Goal: Task Accomplishment & Management: Use online tool/utility

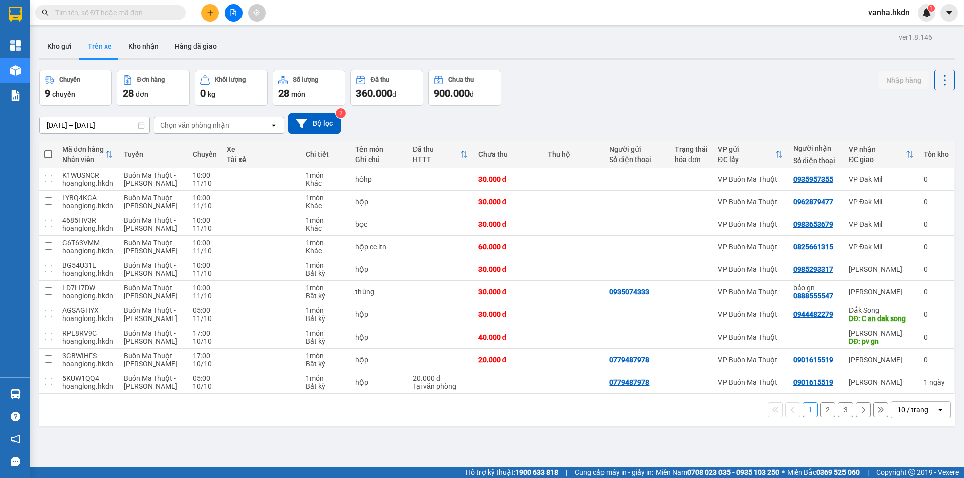
click at [136, 10] on input "text" at bounding box center [114, 12] width 118 height 11
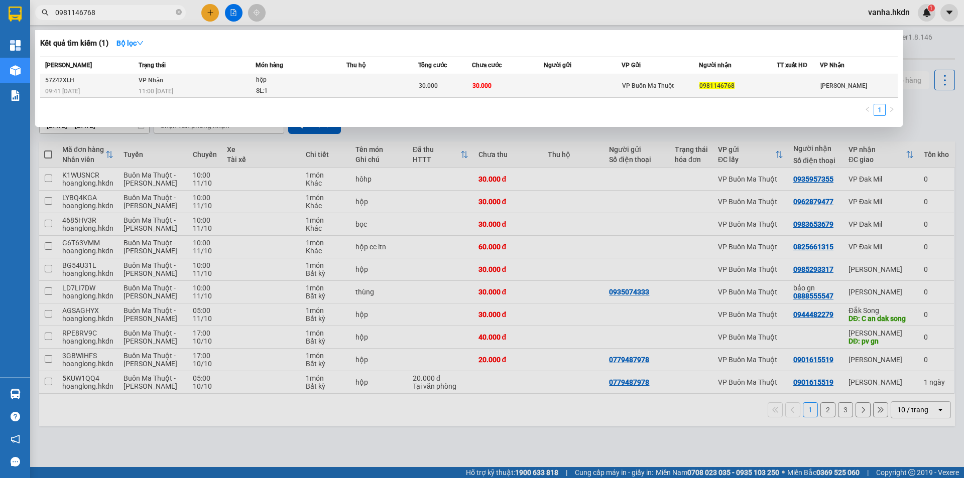
type input "0981146768"
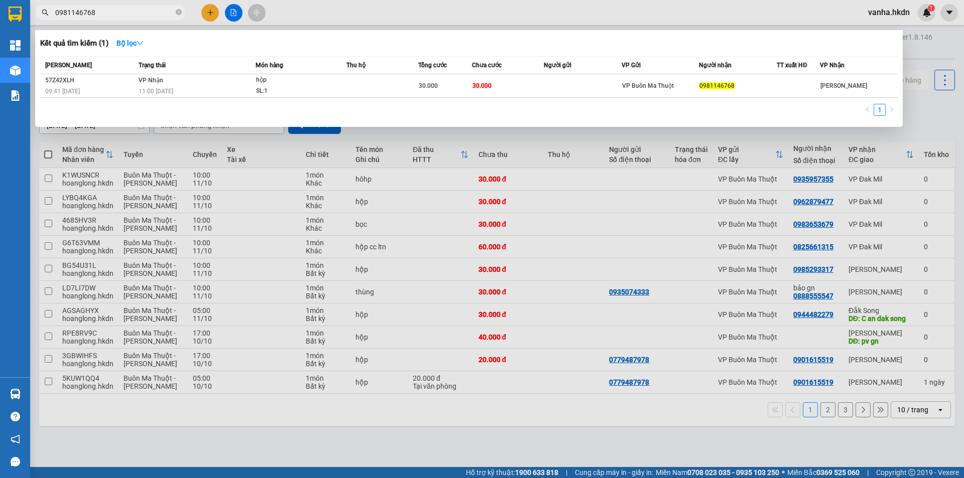
click at [212, 453] on div at bounding box center [482, 239] width 964 height 478
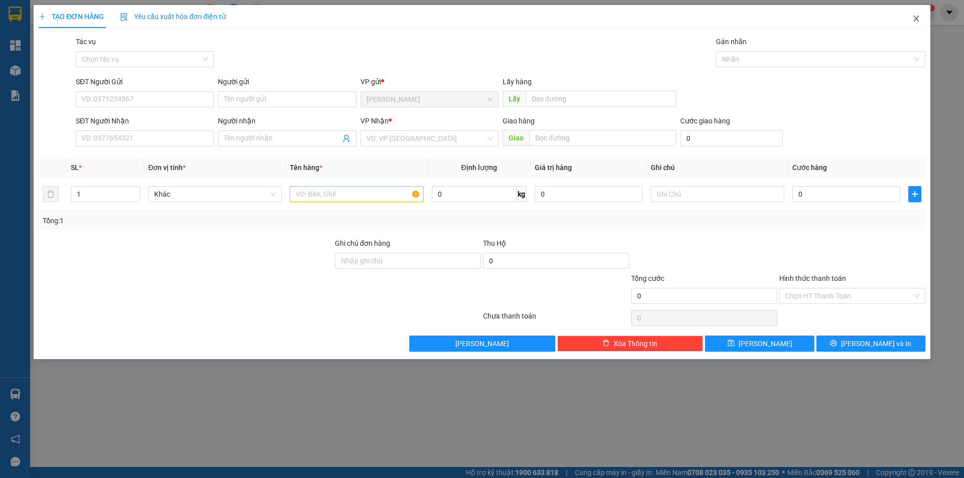
click at [914, 16] on icon "close" at bounding box center [916, 19] width 8 height 8
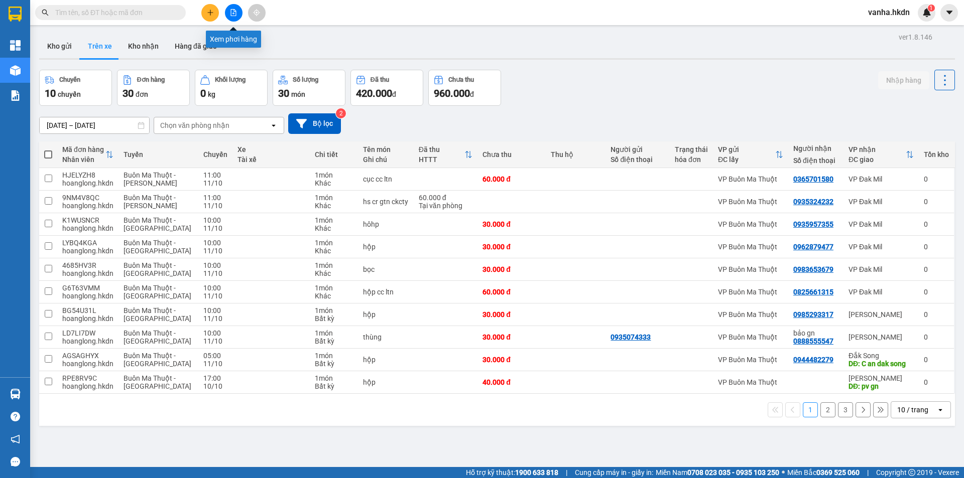
click at [232, 12] on icon "file-add" at bounding box center [233, 12] width 7 height 7
click at [939, 337] on icon at bounding box center [942, 337] width 7 height 7
